Goal: Task Accomplishment & Management: Use online tool/utility

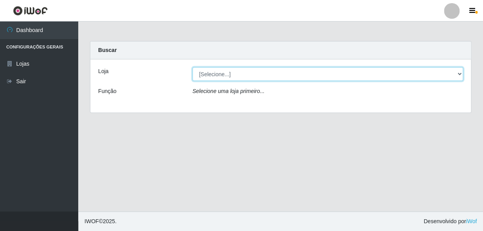
click at [216, 72] on select "[Selecione...] [PERSON_NAME]" at bounding box center [327, 74] width 271 height 14
select select "230"
click at [192, 67] on select "[Selecione...] [PERSON_NAME]" at bounding box center [327, 74] width 271 height 14
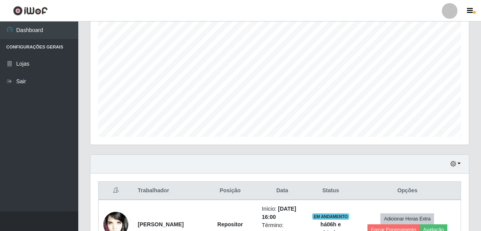
scroll to position [249, 0]
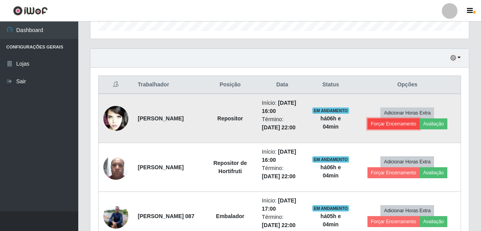
click at [397, 122] on button "Forçar Encerramento" at bounding box center [393, 124] width 52 height 11
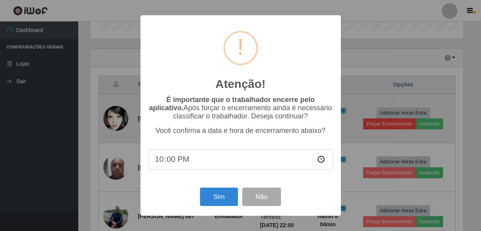
scroll to position [162, 375]
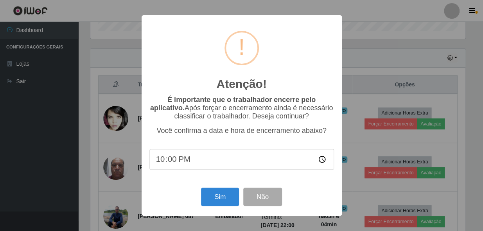
click at [220, 188] on div "Sim Não" at bounding box center [241, 197] width 185 height 22
click at [211, 203] on button "Sim" at bounding box center [220, 197] width 38 height 18
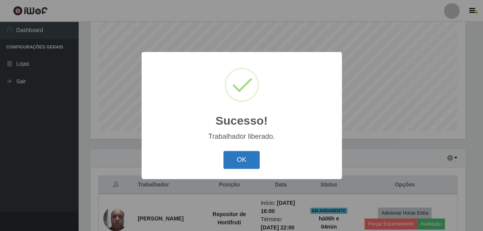
click at [233, 163] on button "OK" at bounding box center [241, 160] width 36 height 18
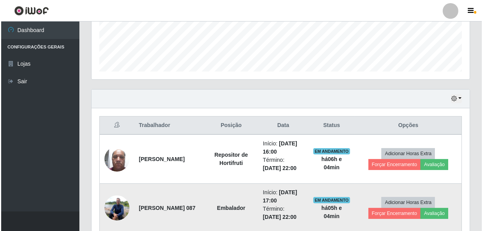
scroll to position [219, 0]
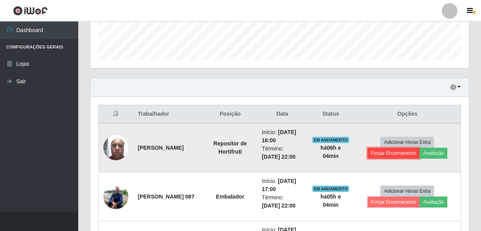
click at [405, 153] on button "Forçar Encerramento" at bounding box center [393, 153] width 52 height 11
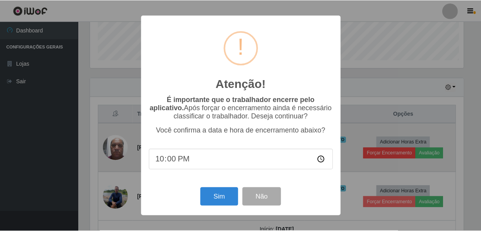
scroll to position [162, 375]
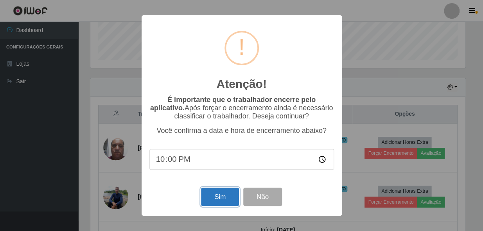
click at [220, 195] on button "Sim" at bounding box center [220, 197] width 38 height 18
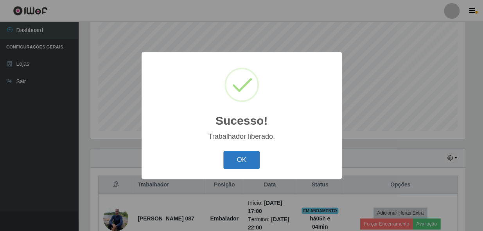
click at [246, 159] on button "OK" at bounding box center [241, 160] width 36 height 18
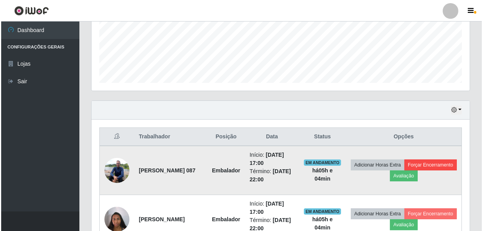
scroll to position [219, 0]
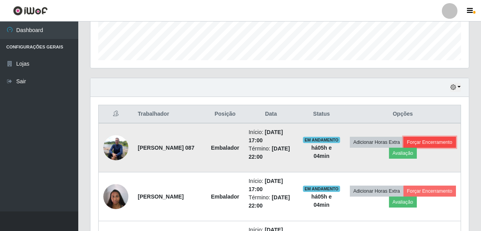
click at [403, 148] on button "Forçar Encerramento" at bounding box center [429, 142] width 52 height 11
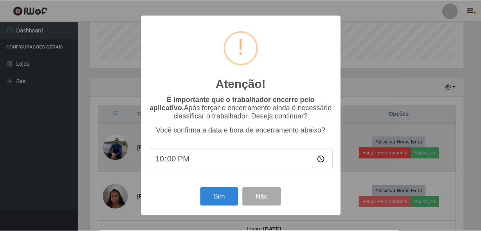
scroll to position [162, 375]
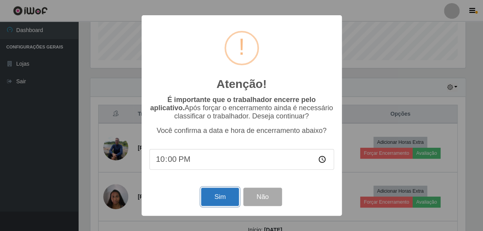
click at [223, 198] on button "Sim" at bounding box center [220, 197] width 38 height 18
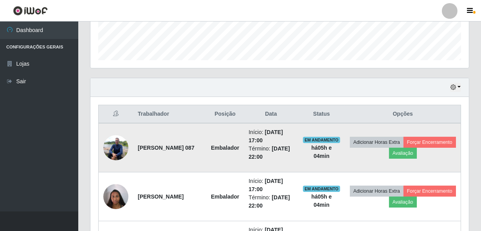
scroll to position [0, 0]
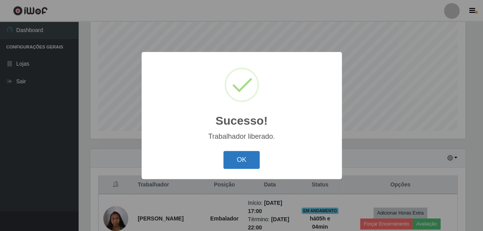
click at [253, 160] on button "OK" at bounding box center [241, 160] width 36 height 18
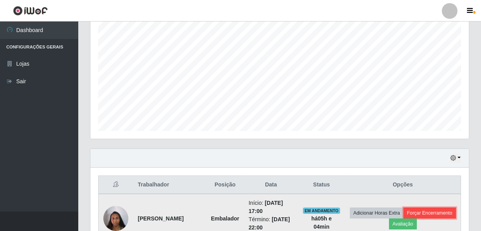
click at [403, 219] on button "Forçar Encerramento" at bounding box center [429, 213] width 52 height 11
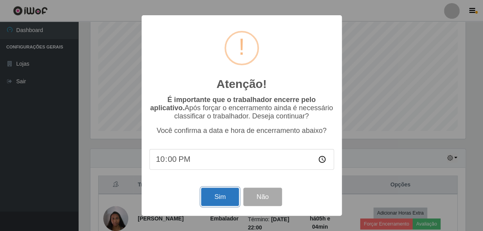
click at [217, 199] on button "Sim" at bounding box center [220, 197] width 38 height 18
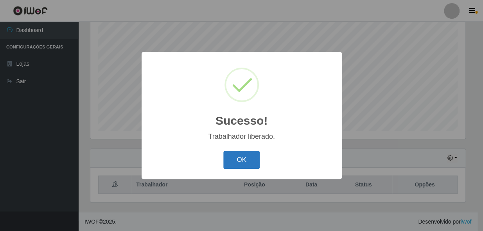
click at [252, 164] on button "OK" at bounding box center [241, 160] width 36 height 18
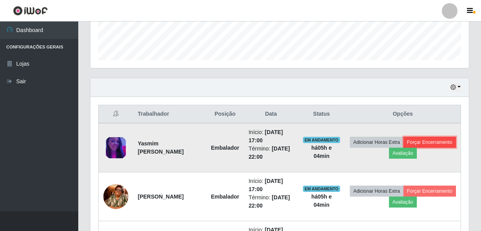
click at [403, 148] on button "Forçar Encerramento" at bounding box center [429, 142] width 52 height 11
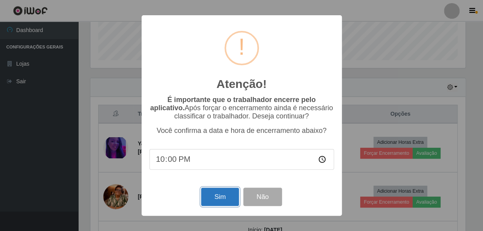
click at [212, 200] on button "Sim" at bounding box center [220, 197] width 38 height 18
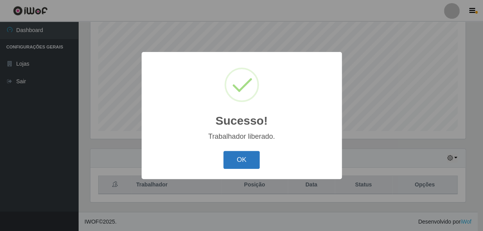
click at [246, 162] on button "OK" at bounding box center [241, 160] width 36 height 18
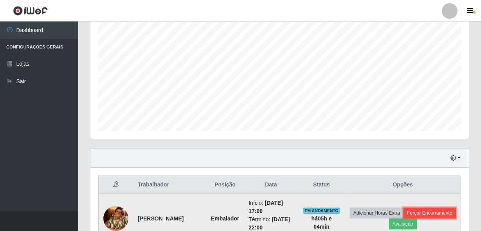
click at [403, 219] on button "Forçar Encerramento" at bounding box center [429, 213] width 52 height 11
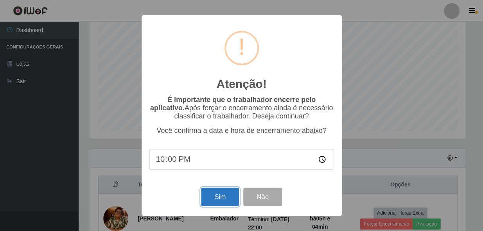
click at [216, 198] on button "Sim" at bounding box center [220, 197] width 38 height 18
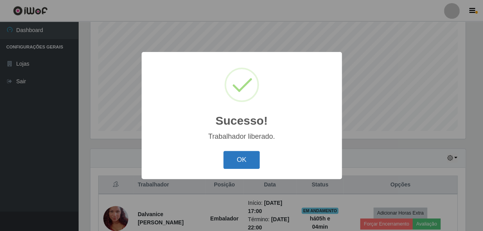
click at [249, 160] on button "OK" at bounding box center [241, 160] width 36 height 18
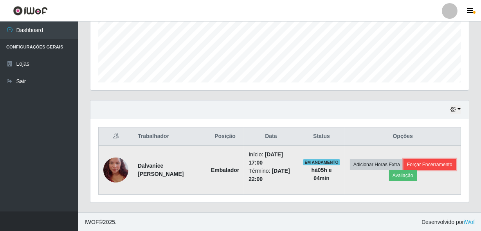
click at [403, 170] on button "Forçar Encerramento" at bounding box center [429, 164] width 52 height 11
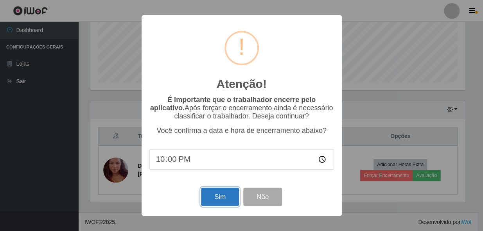
click at [213, 202] on button "Sim" at bounding box center [220, 197] width 38 height 18
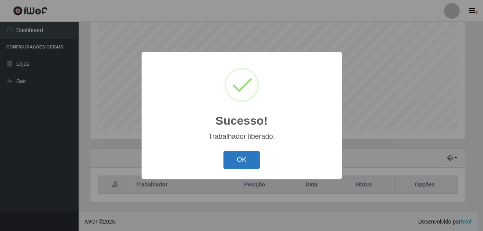
click at [233, 155] on button "OK" at bounding box center [241, 160] width 36 height 18
